Goal: Transaction & Acquisition: Purchase product/service

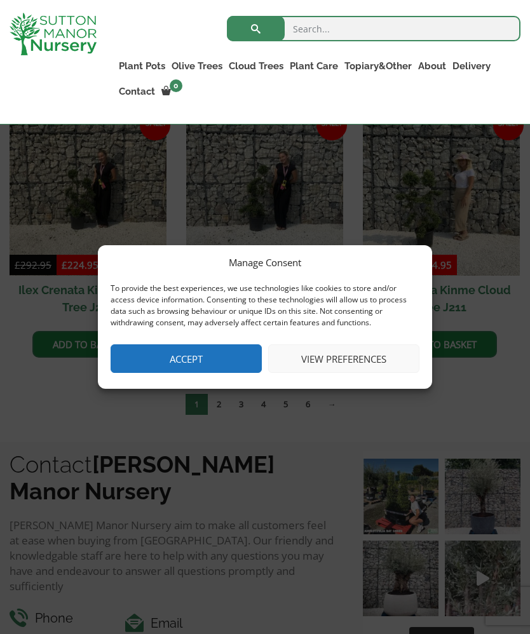
click at [218, 373] on button "Accept" at bounding box center [186, 359] width 151 height 29
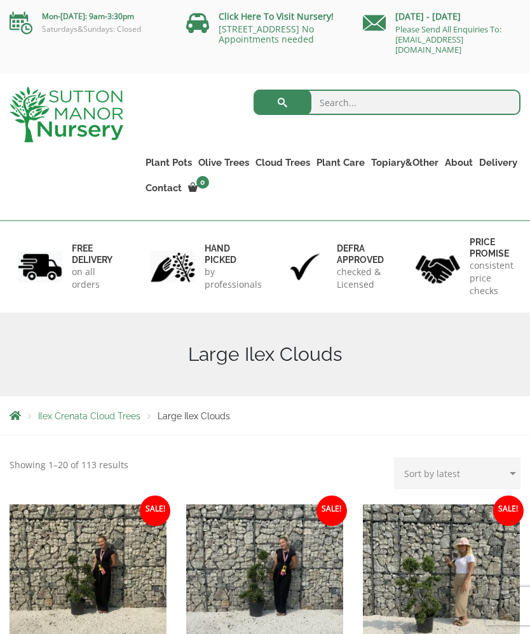
click at [0, 0] on link "Ligustrum Pom Poms" at bounding box center [0, 0] width 0 height 0
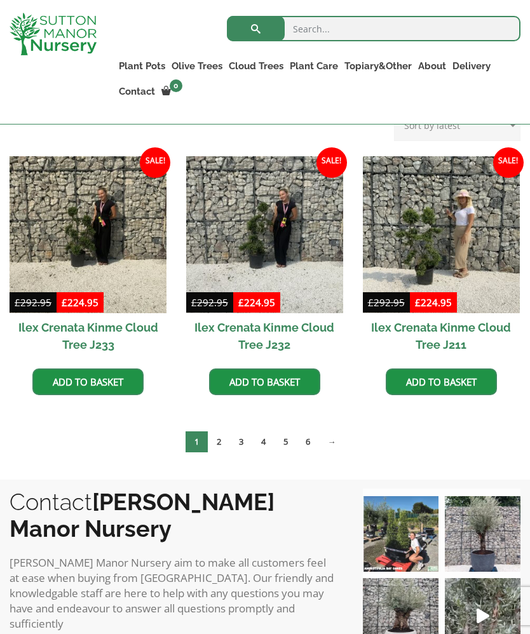
scroll to position [325, 0]
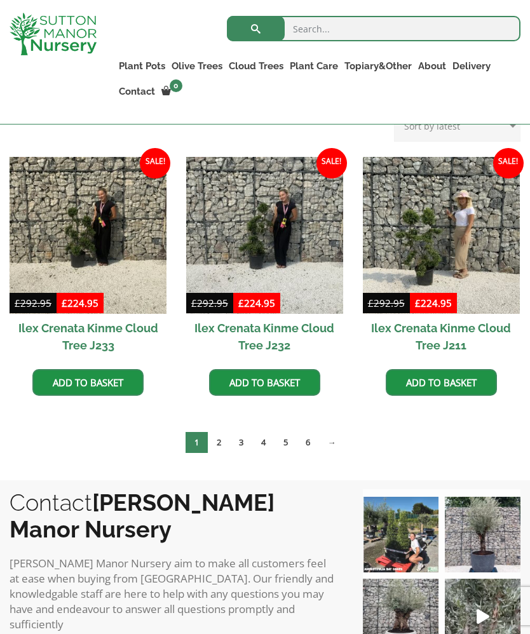
click at [224, 444] on link "2" at bounding box center [219, 442] width 22 height 21
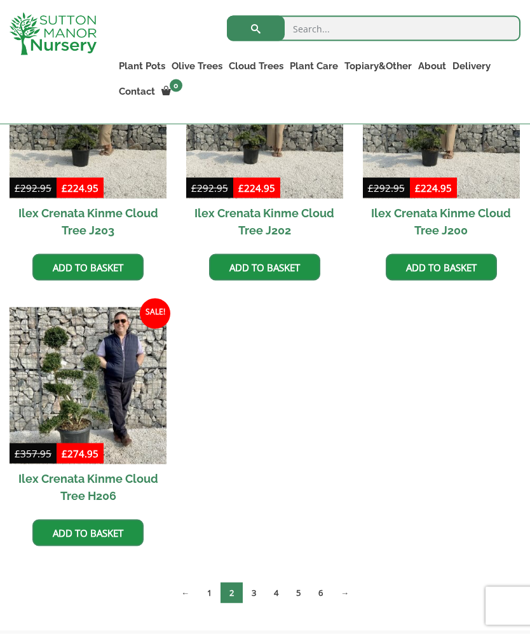
scroll to position [706, 0]
click at [265, 596] on link "4" at bounding box center [276, 592] width 22 height 21
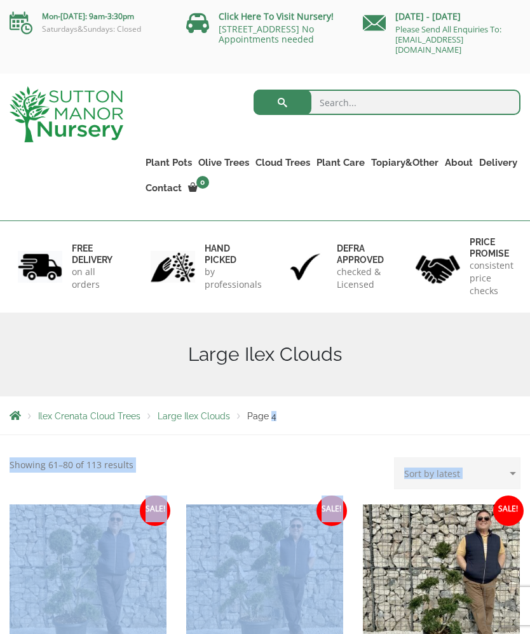
click at [376, 382] on div "Large Ilex Clouds" at bounding box center [265, 355] width 530 height 84
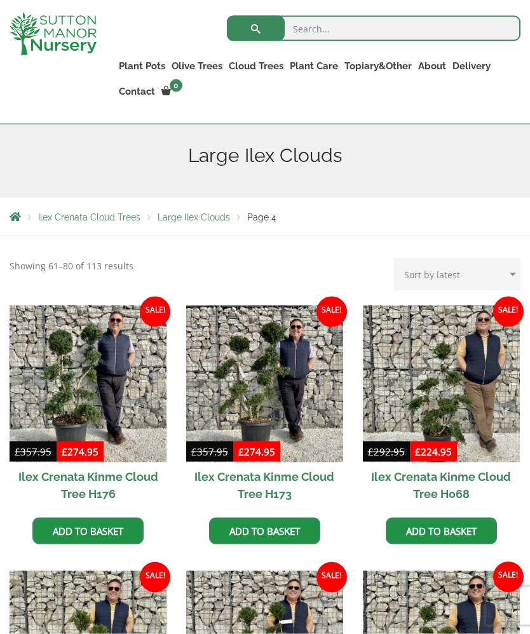
scroll to position [177, 0]
click at [371, 437] on img at bounding box center [441, 383] width 157 height 157
